Goal: Information Seeking & Learning: Learn about a topic

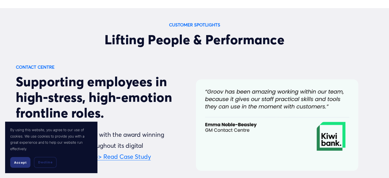
scroll to position [2827, 0]
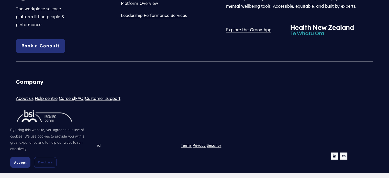
click at [17, 161] on span "Accept" at bounding box center [20, 162] width 13 height 4
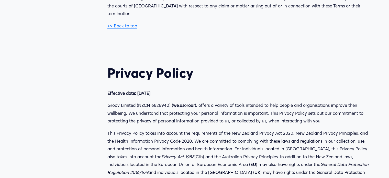
scroll to position [6558, 0]
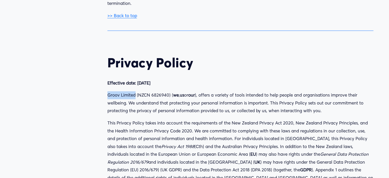
drag, startPoint x: 107, startPoint y: 50, endPoint x: 134, endPoint y: 52, distance: 26.7
click at [134, 91] on p "Groov Limited (NZCN 6826940) ( we , us or our ), offers a variety of tools inte…" at bounding box center [240, 103] width 266 height 24
copy p "Groov Limited"
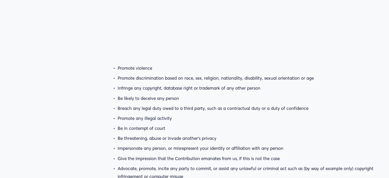
scroll to position [13130, 0]
